Goal: Communication & Community: Answer question/provide support

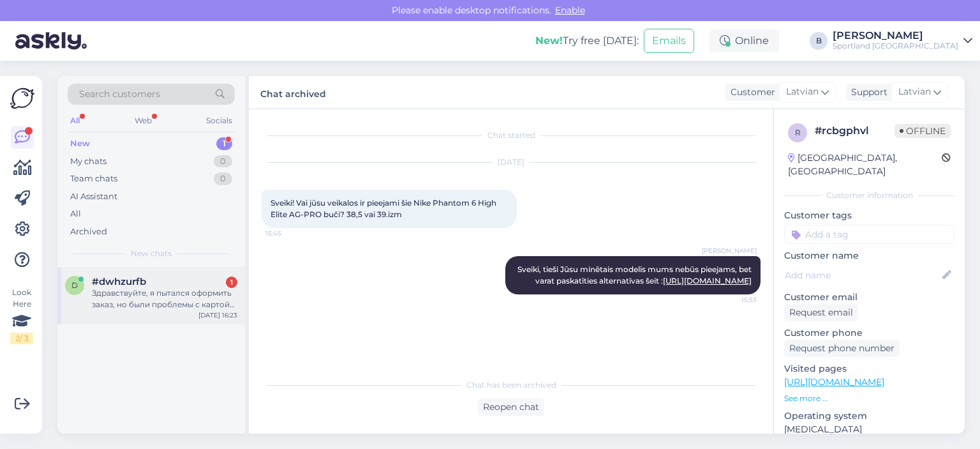
click at [98, 286] on span "#dwhzurfb" at bounding box center [119, 281] width 54 height 11
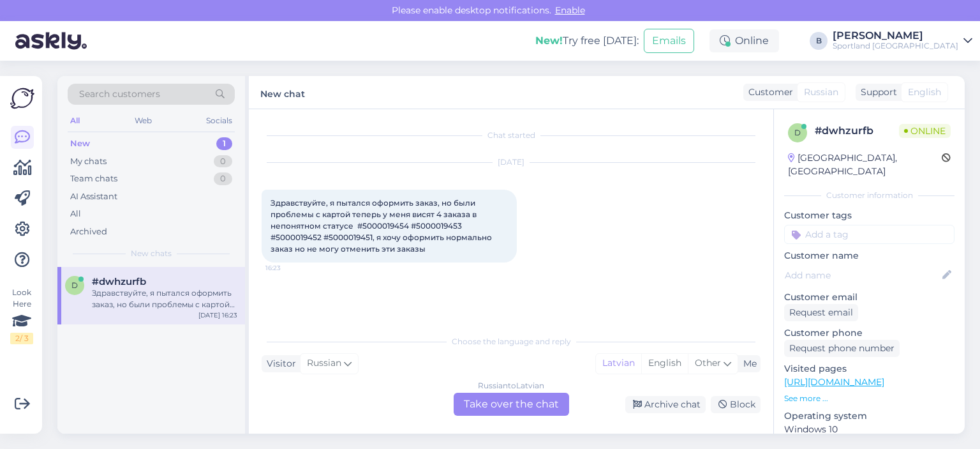
click at [498, 403] on div "Russian to Latvian Take over the chat" at bounding box center [511, 403] width 115 height 23
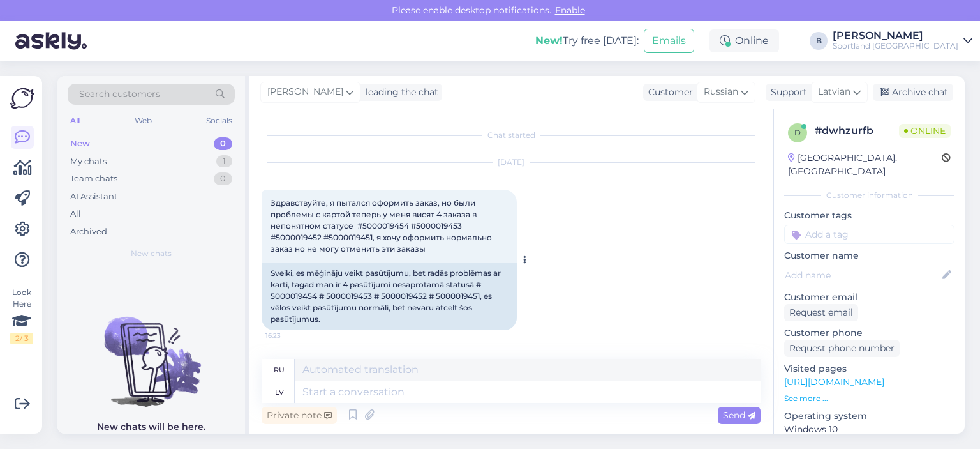
click at [291, 295] on div "Sveiki, es mēģināju veikt pasūtījumu, bet radās problēmas ar karti, tagad man i…" at bounding box center [389, 296] width 255 height 68
copy div "5000019454"
click at [433, 390] on textarea at bounding box center [528, 392] width 466 height 22
type textarea "Sveiki, a"
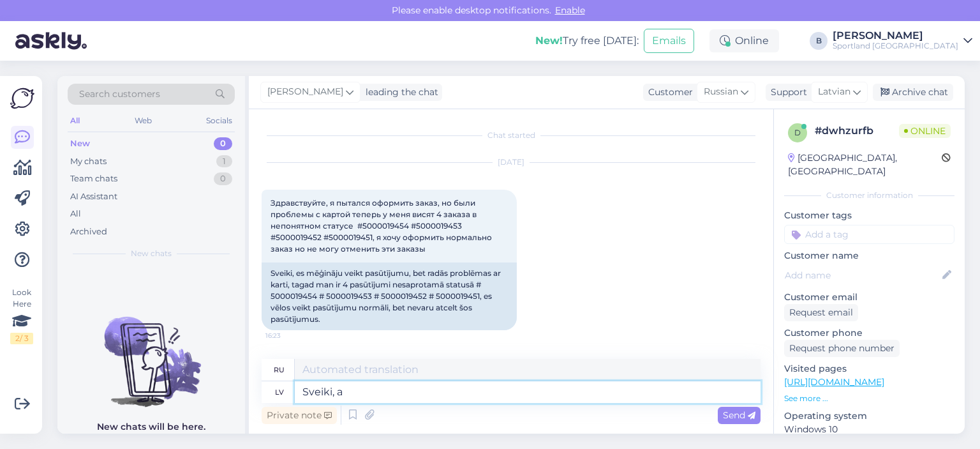
type textarea "Привет,"
type textarea "Sveiki, atcelsim Ju"
type textarea "Здравствуйте, давайте отменим."
type textarea "Sveiki, atcelsim Jums"
type textarea "Здравствуйте, мы отменим для вас заказ."
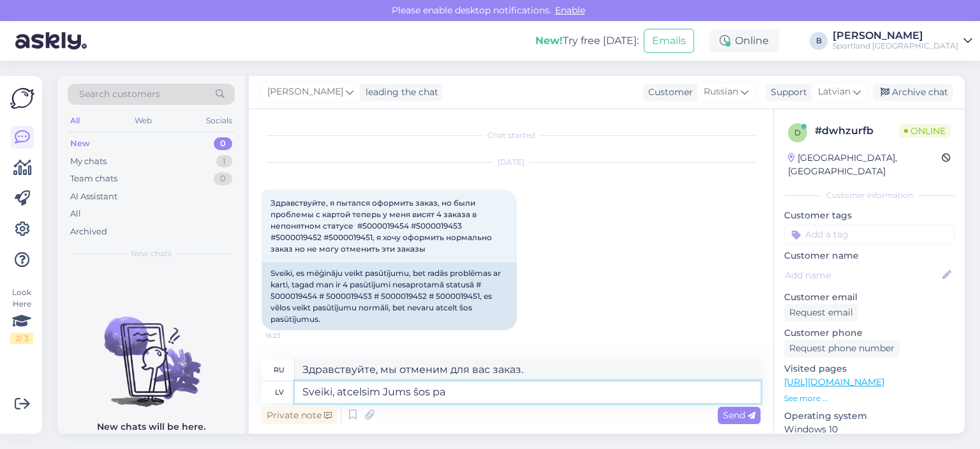
type textarea "Sveiki, atcelsim Jums šos pas"
type textarea "Здравствуйте, давайте отменим их для вас."
type textarea "Sveiki, atcelsim Jums šos pasūtījumus, la"
type textarea "Здравствуйте, мы отменим эти заказы для вас,"
type textarea "Sveiki, atcelsim Jums šos pasūtījumus, lai"
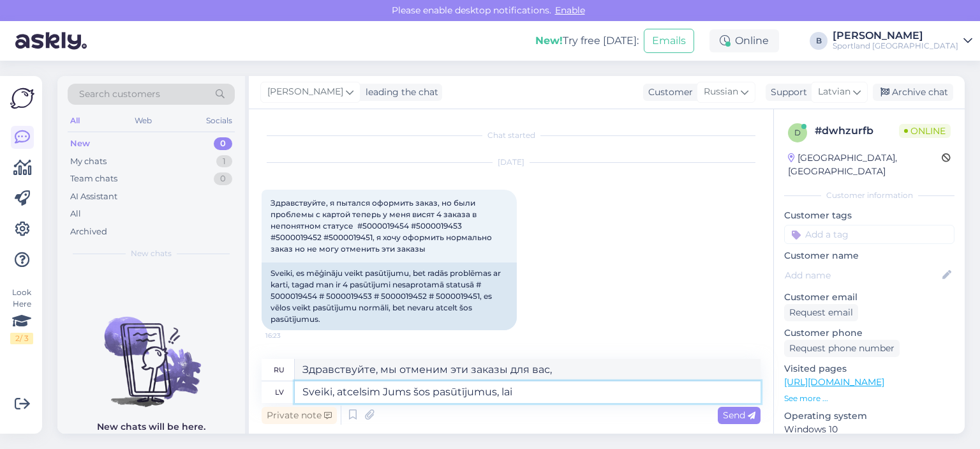
type textarea "Здравствуйте, давайте отменим эти заказы для вас, так что"
type textarea "Sveiki, atcelsim Jums šos pasūtījumus, lai tie ne"
type textarea "Здравствуйте, давайте отменим эти заказы для вас, чтобы они"
type textarea "Sveiki, atcelsim Jums šos pasūtījumus, lai tie nepaliek"
type textarea "Здравствуйте, давайте отменим эти заказы, чтобы они не оставались у вас."
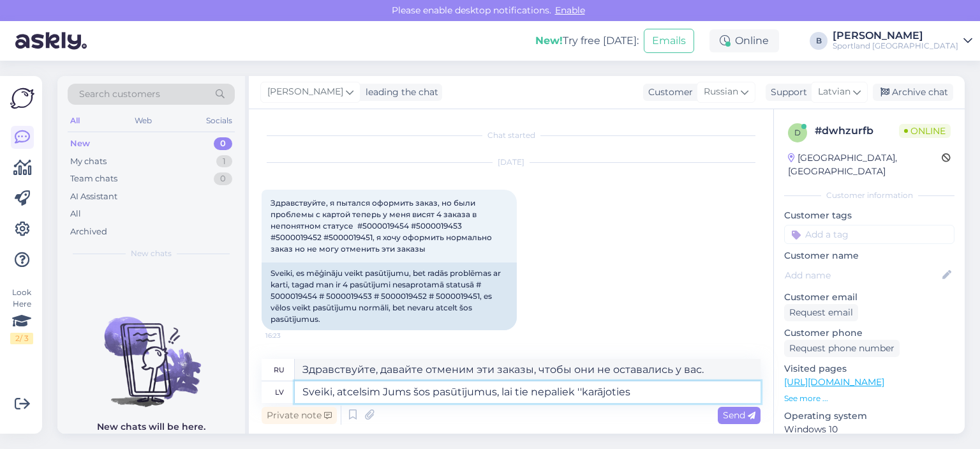
type textarea "Sveiki, atcelsim Jums šos pasūtījumus, lai tie nepaliek ''karājoties g"
type textarea "Здравствуйте, давайте отменим эти заказы, чтобы они не оставались «висящими»"
type textarea "Sveiki, atcelsim Jums šos pasūtījumus, lai tie nepaliek ''karājoties gaisā''."
type textarea "Здравствуйте, давайте отменим эти заказы, чтобы они не оставались «висеть в воз…"
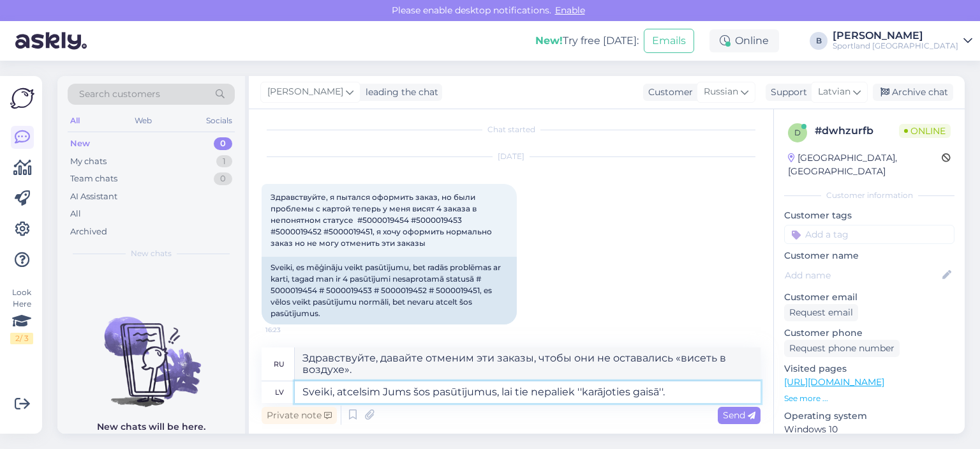
scroll to position [8, 0]
type textarea "Sveiki, atcelsim Jums šos pasūtījumus, lai tie nepaliek ''karājoties gaisā''."
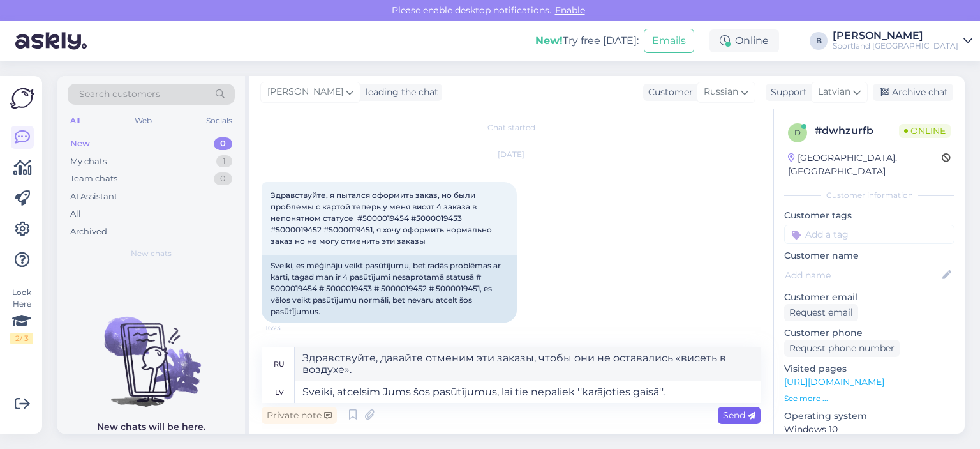
click at [731, 415] on span "Send" at bounding box center [739, 414] width 33 height 11
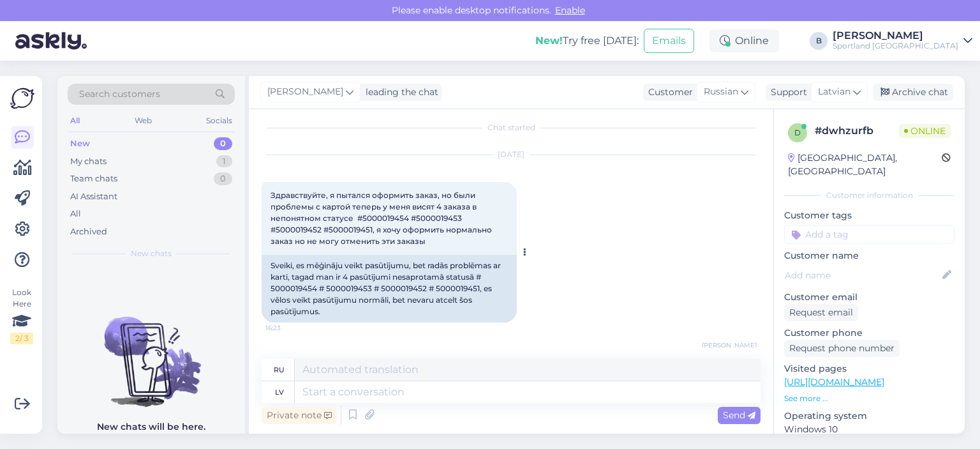
scroll to position [96, 0]
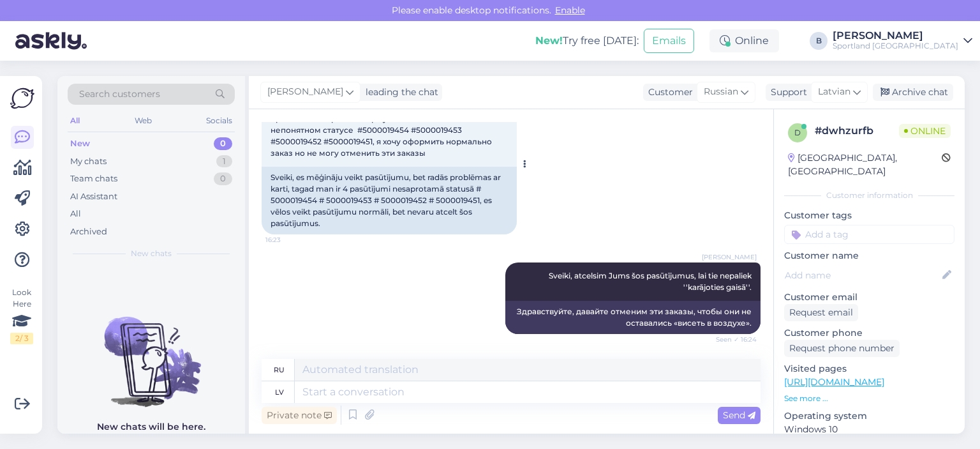
click at [342, 198] on div "Sveiki, es mēģināju veikt pasūtījumu, bet radās problēmas ar karti, tagad man i…" at bounding box center [389, 201] width 255 height 68
copy div "5000019453"
click at [398, 201] on div "Sveiki, es mēģināju veikt pasūtījumu, bet radās problēmas ar karti, tagad man i…" at bounding box center [389, 201] width 255 height 68
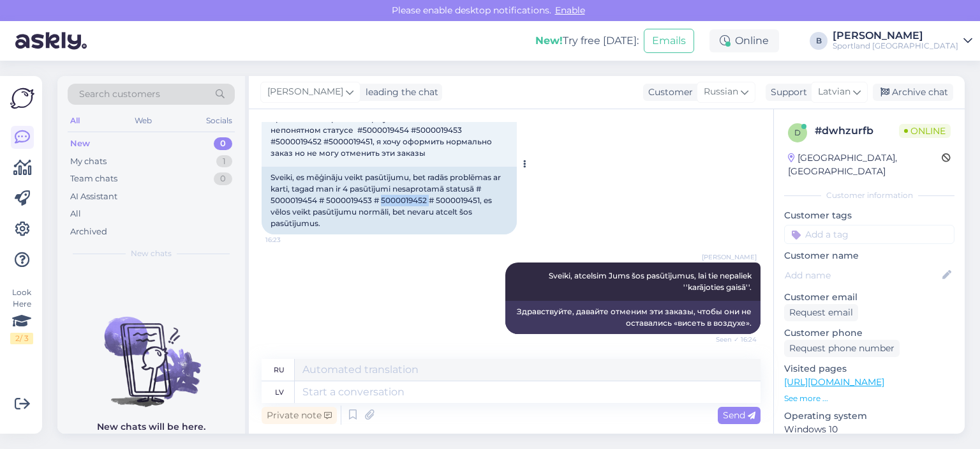
copy div "5000019452"
click at [450, 197] on div "Sveiki, es mēģināju veikt pasūtījumu, bet radās problēmas ar karti, tagad man i…" at bounding box center [389, 201] width 255 height 68
copy div "5000019451"
click at [404, 198] on div "Sveiki, es mēģināju veikt pasūtījumu, bet radās problēmas ar karti, tagad man i…" at bounding box center [389, 201] width 255 height 68
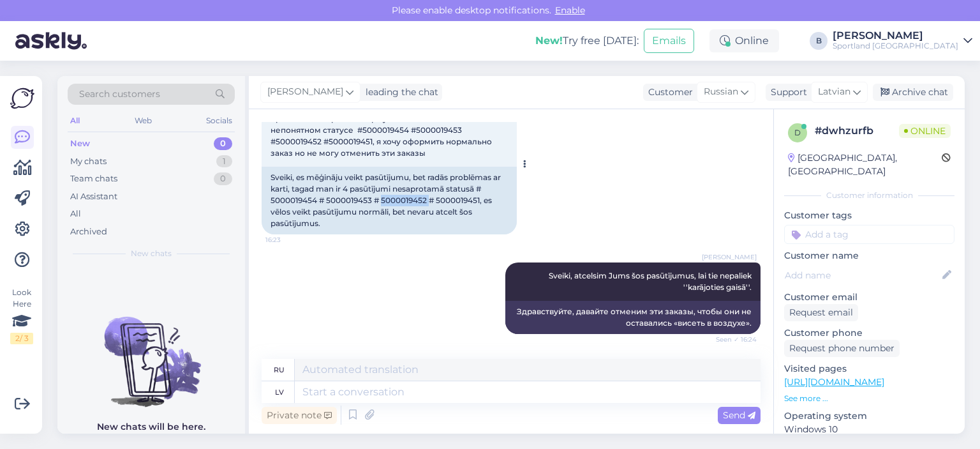
click at [404, 198] on div "Sveiki, es mēģināju veikt pasūtījumu, bet radās problēmas ar karti, tagad man i…" at bounding box center [389, 201] width 255 height 68
copy div "5000019452"
click at [349, 200] on div "Sveiki, es mēģināju veikt pasūtījumu, bet radās problēmas ar karti, tagad man i…" at bounding box center [389, 201] width 255 height 68
copy div "5000019453"
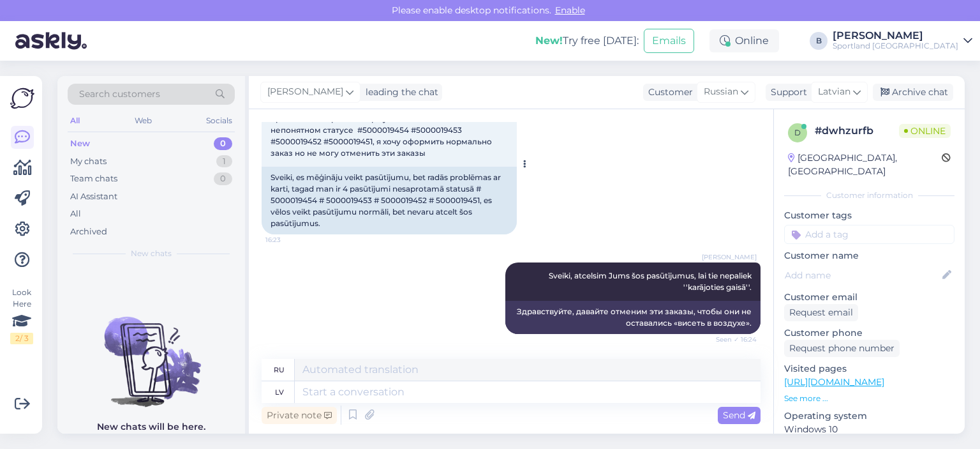
click at [294, 204] on div "Sveiki, es mēģināju veikt pasūtījumu, bet radās problēmas ar karti, tagad man i…" at bounding box center [389, 201] width 255 height 68
click at [294, 198] on div "Sveiki, es mēģināju veikt pasūtījumu, bet radās problēmas ar karti, tagad man i…" at bounding box center [389, 201] width 255 height 68
copy div "5000019454"
click at [914, 94] on div "Archive chat" at bounding box center [913, 92] width 80 height 17
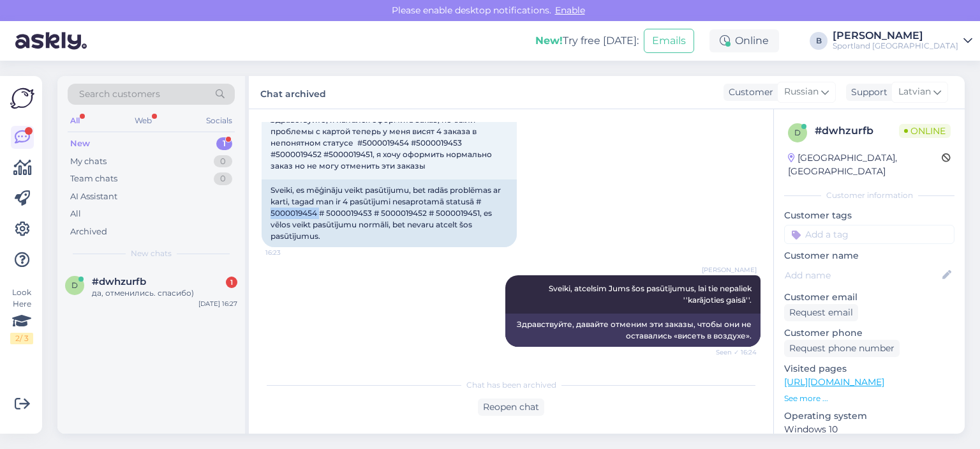
scroll to position [138, 0]
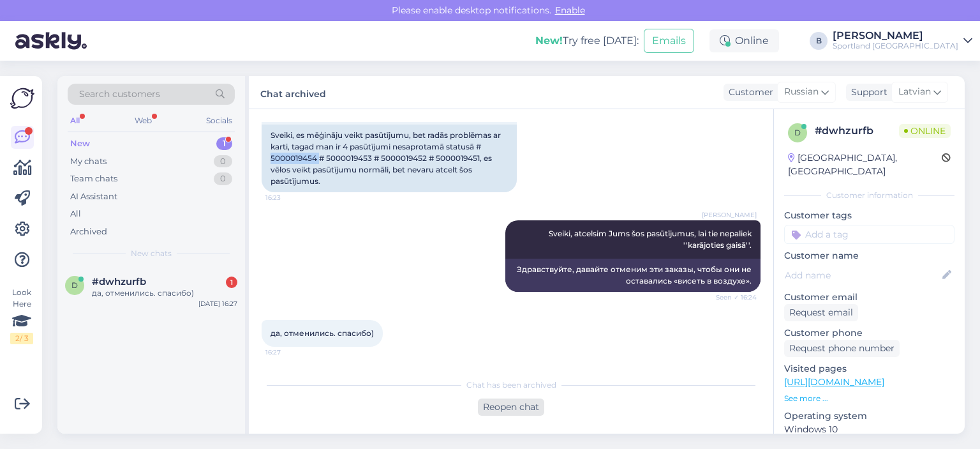
click at [512, 404] on div "Reopen chat" at bounding box center [511, 406] width 66 height 17
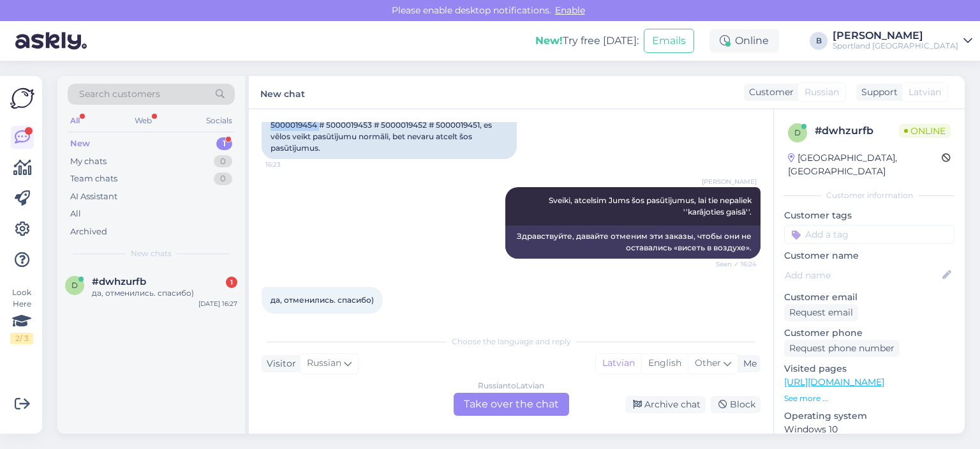
scroll to position [181, 0]
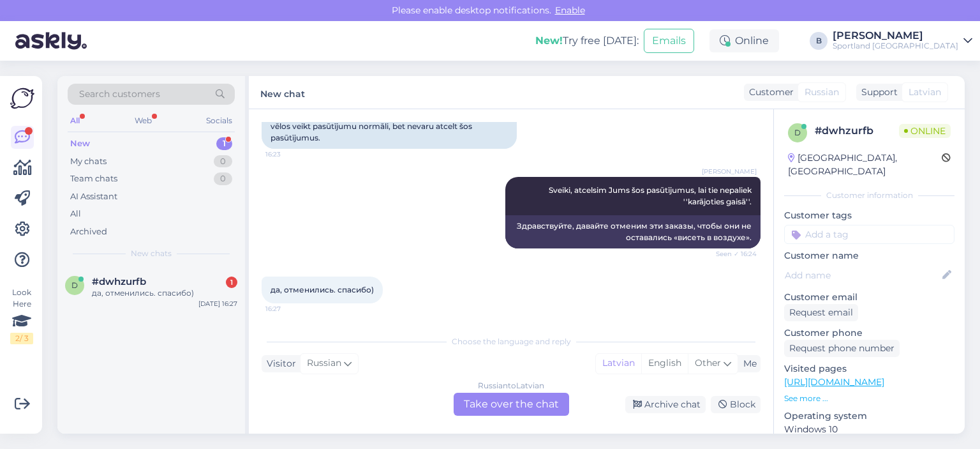
click at [512, 395] on div "Russian to Latvian Take over the chat" at bounding box center [511, 403] width 115 height 23
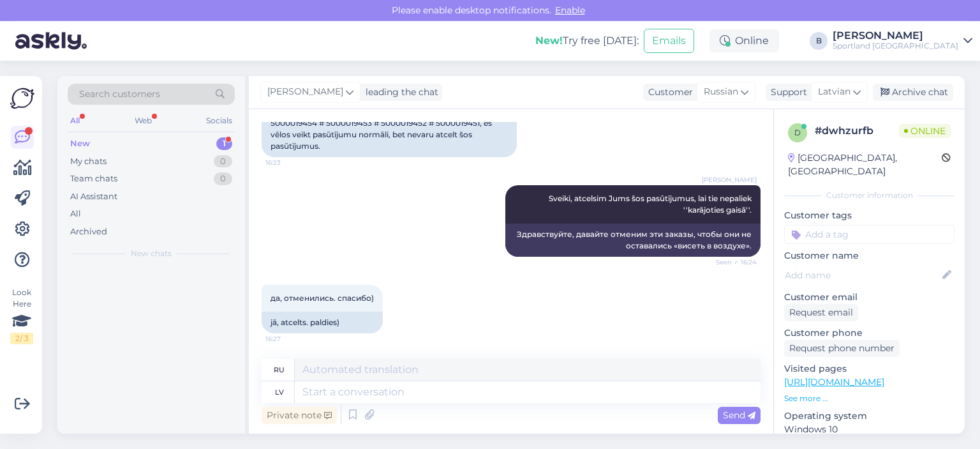
scroll to position [172, 0]
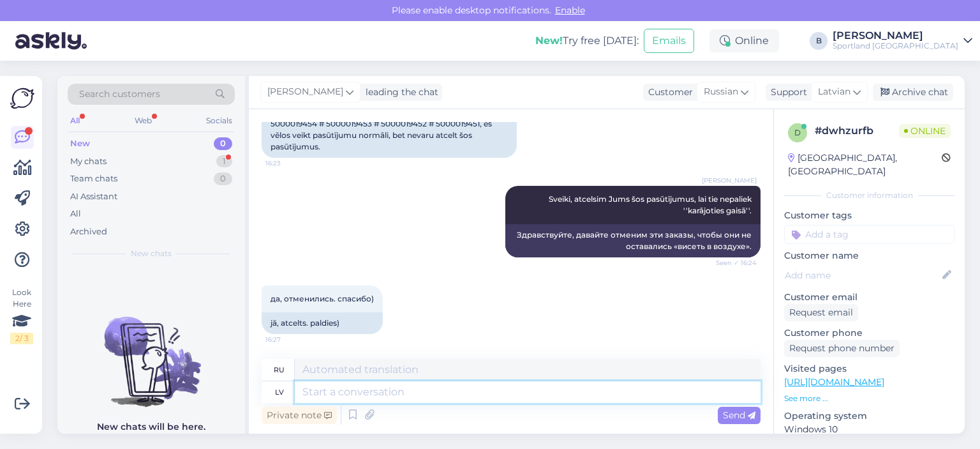
click at [468, 395] on textarea at bounding box center [528, 392] width 466 height 22
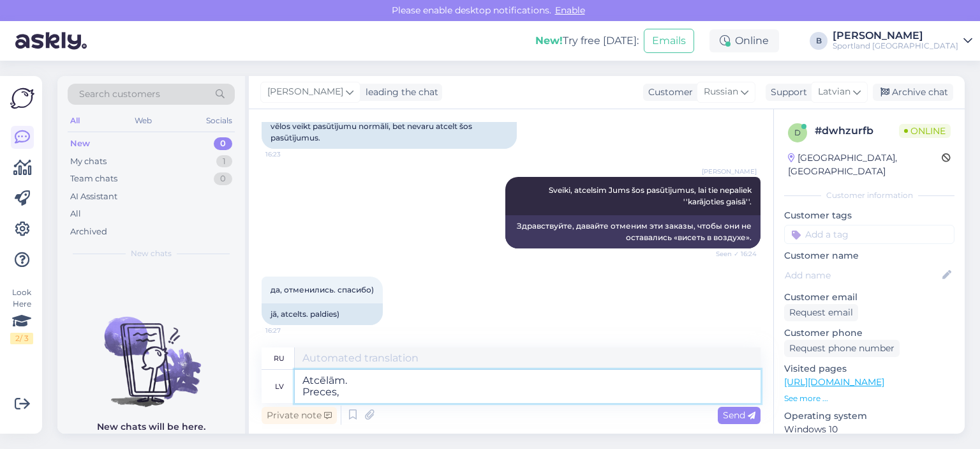
type textarea "Atcēlām. Preces, p"
type textarea "Отменено. товаров."
type textarea "Atcēlām. Preces, pēc ka"
type textarea "Отменено. товаров, от"
type textarea "Atcēlām. Preces, pēc ka'da"
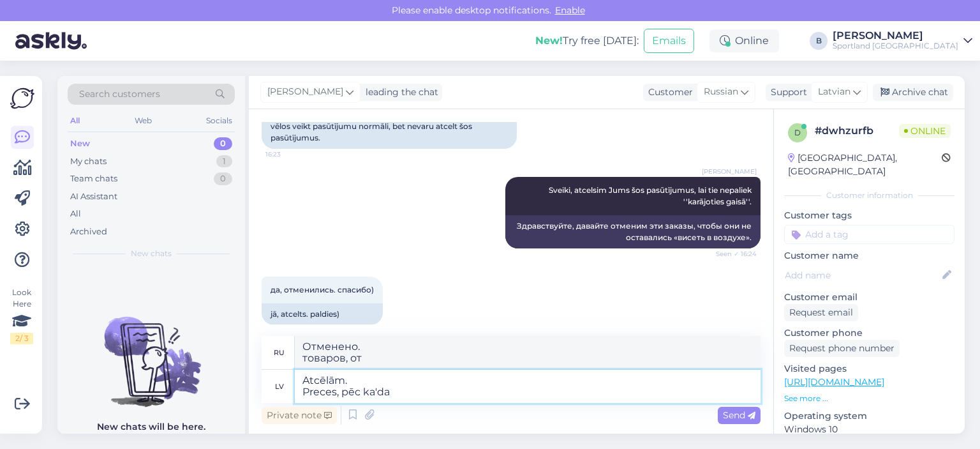
type textarea "Отменено. товаров, после каада"
type textarea "Atcēlām. Preces, pēc kāda br"
type textarea "Отменено. товаров, после чего"
type textarea "Atcēlām. Preces, pēc kāda brītiņa, at"
type textarea "Отменено. товаров, через некоторое время,"
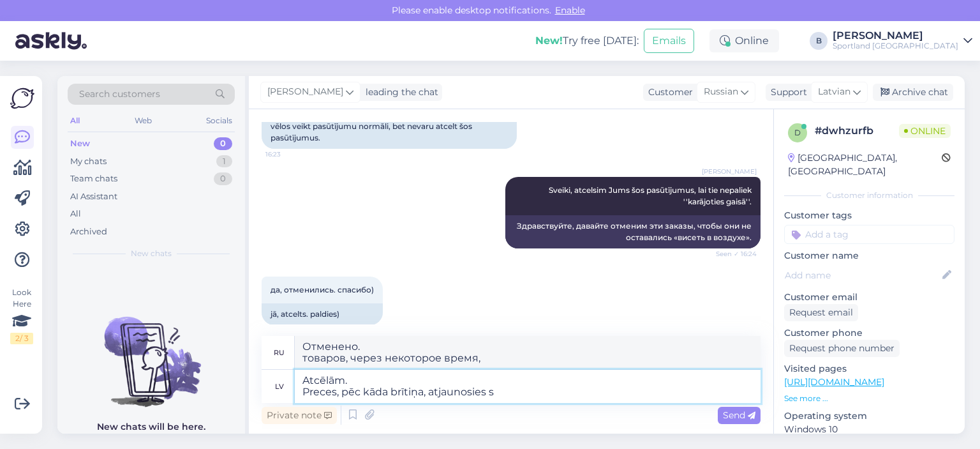
type textarea "Atcēlām. Preces, pēc kāda brītiņa, atjaunosies si"
type textarea "Отменено. Товары будут обновлены через некоторое время."
type textarea "Atcēlām. Preces, pēc kāda brītiņa, atjaunosies sistēmā u"
type textarea "Отменено. элементов будут восстановлены в системе через некоторое время."
type textarea "Atcēlām. Preces, pēc kāda brītiņa, atjaunosies sistēmā un b"
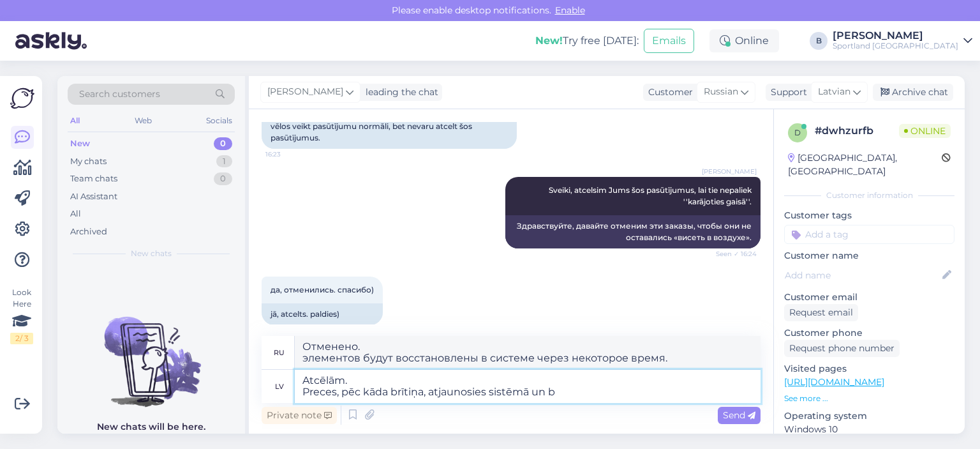
type textarea "Отменено. Продукты будут восстановлены в системе через некоторое время и"
type textarea "Atcēlām. Preces, pēc kāda brītiņa, atjaunosies sistēmā un būs a"
type textarea "Отменено. Продукты будут восстановлены в системе через некоторое время и будут"
type textarea "Atcēlām. Preces, pēc kāda brītiņa, atjaunosies sistēmā un būs atkal p"
type textarea "Отменено. Товары будут восстановлены в системе через некоторое время и снова ст…"
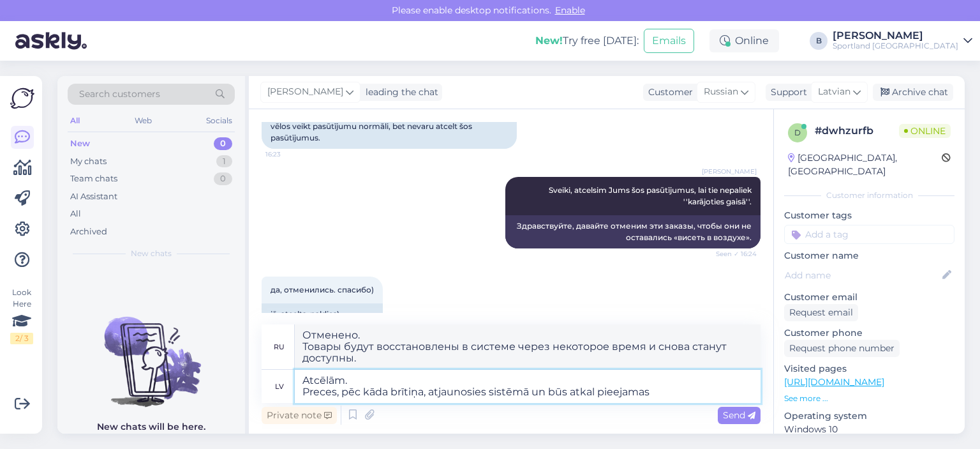
type textarea "Atcēlām. Preces, pēc kāda brītiņa, atjaunosies sistēmā un būs atkal pieejamas."
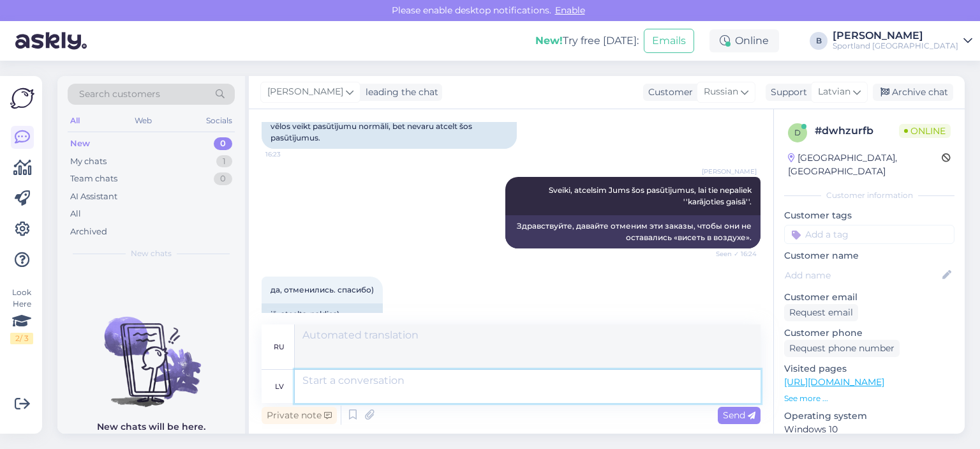
scroll to position [295, 0]
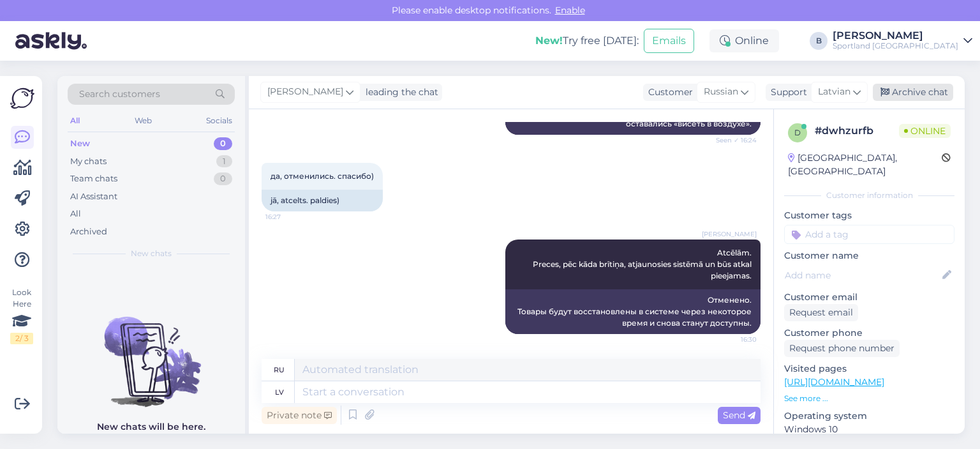
click at [901, 98] on div "Archive chat" at bounding box center [913, 92] width 80 height 17
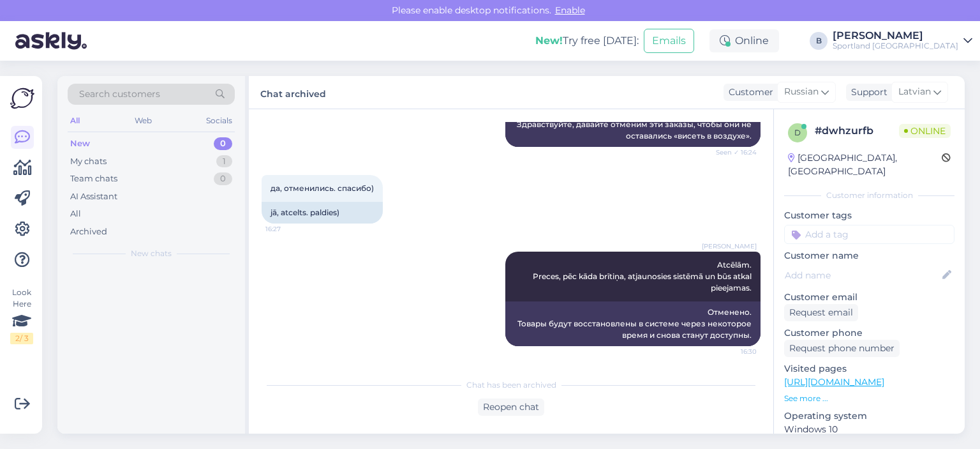
scroll to position [282, 0]
